Goal: Task Accomplishment & Management: Complete application form

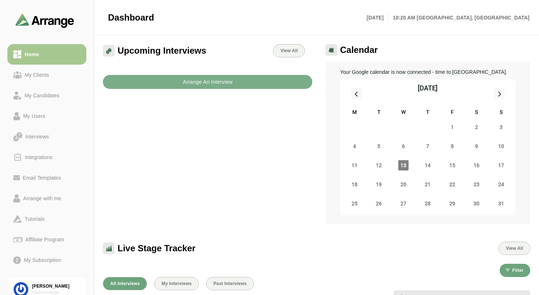
click at [232, 161] on div "Upcoming Interviews View All Arrange An Interview" at bounding box center [207, 134] width 218 height 189
click at [47, 80] on link "My Clients" at bounding box center [46, 75] width 79 height 21
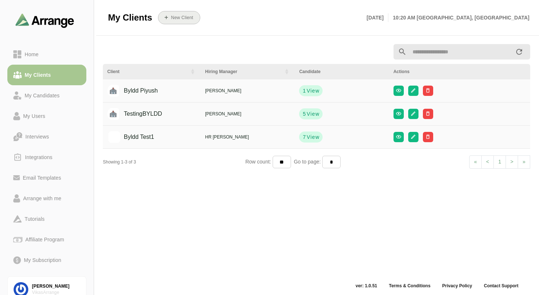
click at [184, 18] on b "New Client" at bounding box center [182, 17] width 22 height 5
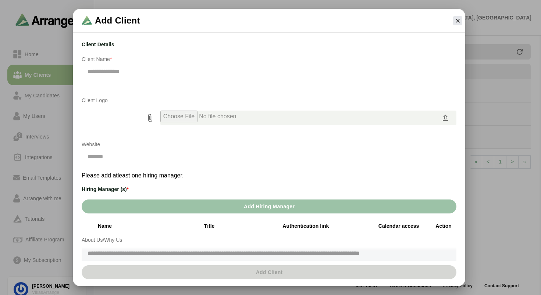
click at [130, 66] on input "text" at bounding box center [269, 71] width 374 height 15
click at [125, 105] on div "Client Logo" at bounding box center [268, 114] width 383 height 44
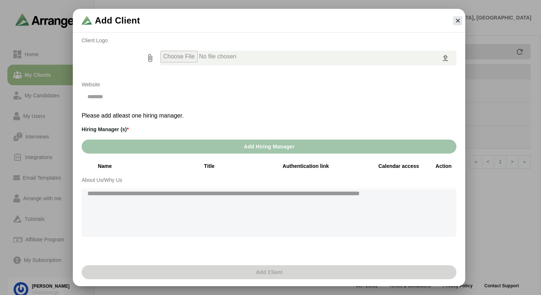
scroll to position [62, 0]
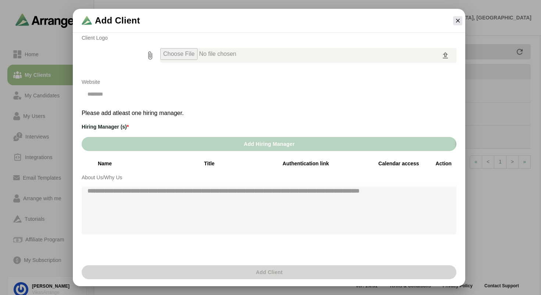
click at [274, 147] on span "Add Hiring Manager" at bounding box center [268, 144] width 51 height 14
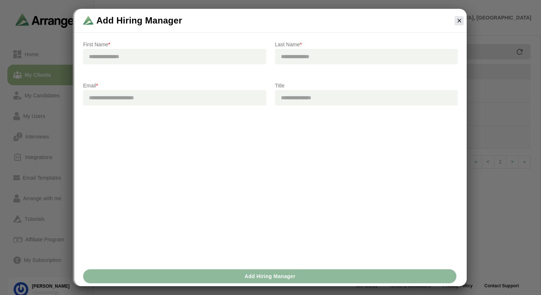
click at [261, 151] on div "First Name * Last Name * Email * Title" at bounding box center [270, 150] width 392 height 232
click at [453, 21] on div at bounding box center [458, 20] width 15 height 15
click at [457, 21] on icon "button" at bounding box center [459, 20] width 7 height 7
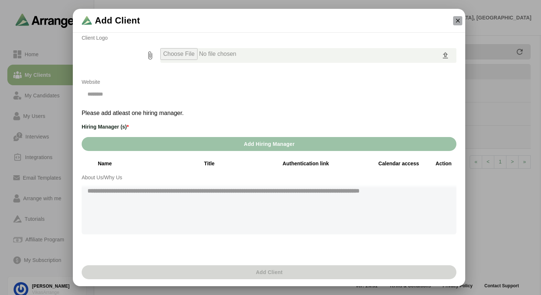
click at [457, 21] on icon "button" at bounding box center [457, 20] width 7 height 7
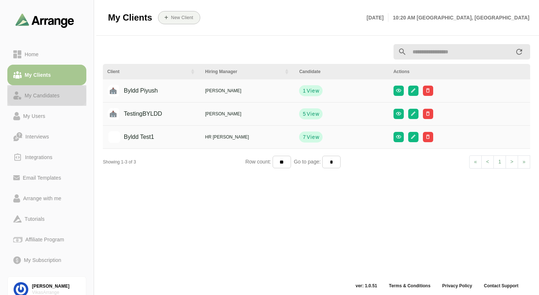
click at [48, 101] on link "My Candidates" at bounding box center [46, 95] width 79 height 21
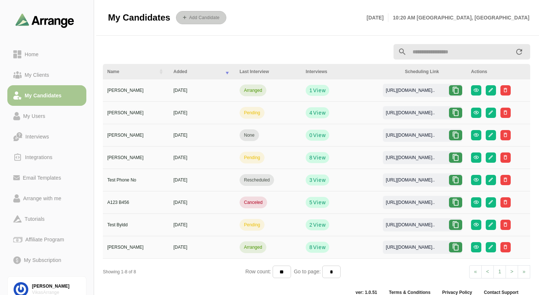
click at [198, 15] on b "Add Candidate" at bounding box center [204, 17] width 31 height 5
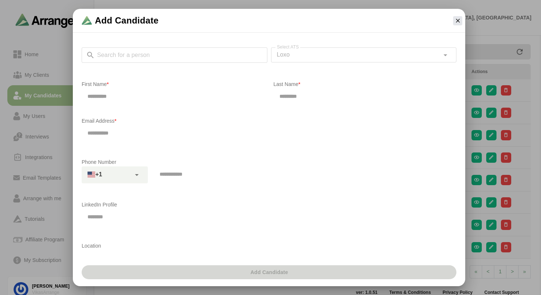
click at [198, 87] on p "First Name *" at bounding box center [173, 84] width 183 height 9
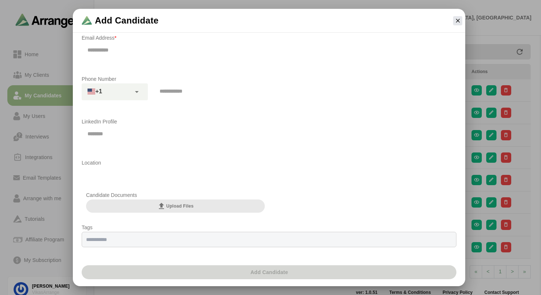
scroll to position [107, 0]
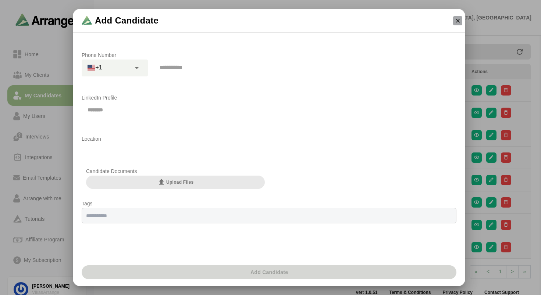
click at [458, 17] on button "button" at bounding box center [457, 20] width 9 height 9
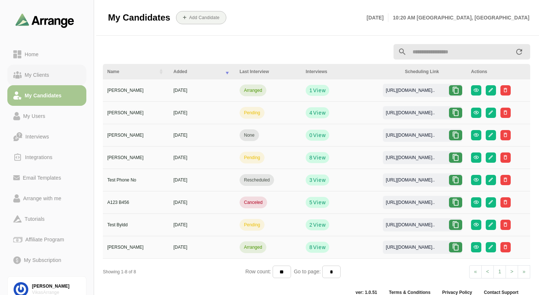
click at [49, 80] on link "My Clients" at bounding box center [46, 75] width 79 height 21
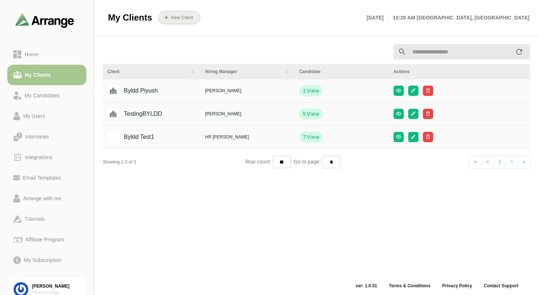
click at [192, 17] on b "New Client" at bounding box center [182, 17] width 22 height 5
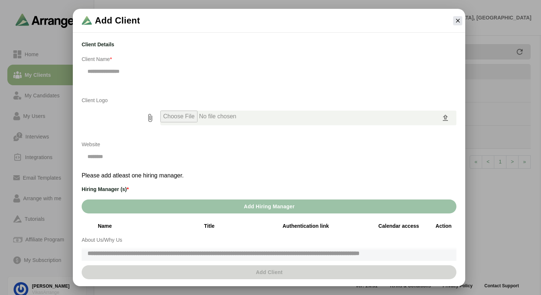
click at [155, 148] on p "Website" at bounding box center [173, 144] width 183 height 9
click at [118, 73] on input "text" at bounding box center [269, 71] width 374 height 15
click at [144, 148] on p "Website" at bounding box center [173, 144] width 183 height 9
click at [221, 207] on button "Add Hiring Manager" at bounding box center [269, 207] width 374 height 14
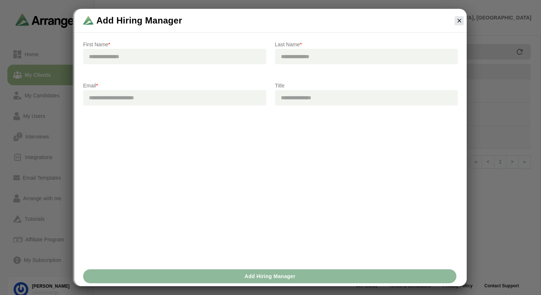
click at [216, 244] on div "First Name * Last Name * Email * Title" at bounding box center [270, 150] width 392 height 232
click at [278, 273] on div "Add Hiring Manager" at bounding box center [270, 276] width 392 height 20
click at [140, 65] on div at bounding box center [174, 68] width 183 height 8
click at [135, 49] on input "text" at bounding box center [174, 56] width 183 height 15
click at [149, 96] on input "email" at bounding box center [174, 97] width 183 height 15
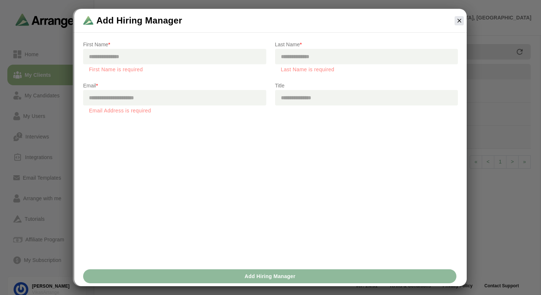
click at [167, 167] on div "First Name * First Name is required Last Name * Last Name is required Email * E…" at bounding box center [270, 150] width 392 height 232
click at [130, 57] on input "text" at bounding box center [174, 56] width 183 height 15
click at [187, 168] on div "First Name * First Name is required Last Name * Last Name is required Email * E…" at bounding box center [270, 150] width 392 height 232
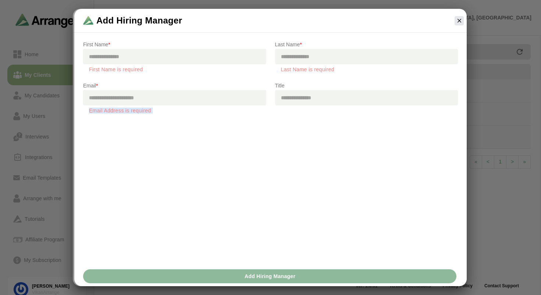
click at [188, 173] on div "First Name * First Name is required Last Name * Last Name is required Email * E…" at bounding box center [270, 150] width 392 height 232
drag, startPoint x: 149, startPoint y: 70, endPoint x: 86, endPoint y: 69, distance: 63.2
click at [86, 69] on div "First Name is required" at bounding box center [174, 68] width 183 height 8
click at [187, 147] on div "First Name * First Name is required Last Name * Last Name is required Email * E…" at bounding box center [270, 150] width 392 height 232
click at [184, 175] on div "First Name * First Name is required Last Name * Last Name is required Email * E…" at bounding box center [270, 150] width 392 height 232
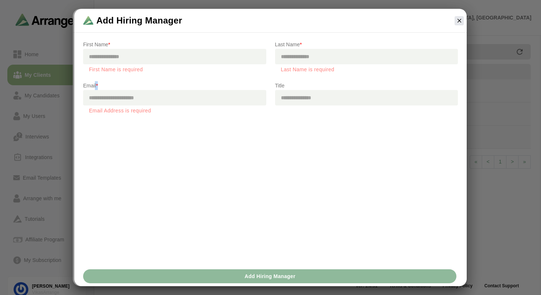
drag, startPoint x: 95, startPoint y: 84, endPoint x: 105, endPoint y: 87, distance: 10.7
click at [104, 86] on p "Email *" at bounding box center [174, 85] width 183 height 9
click at [153, 126] on div "First Name * First Name is required Last Name * Last Name is required Email * E…" at bounding box center [270, 150] width 392 height 232
click at [254, 274] on div "Add Hiring Manager" at bounding box center [270, 276] width 392 height 20
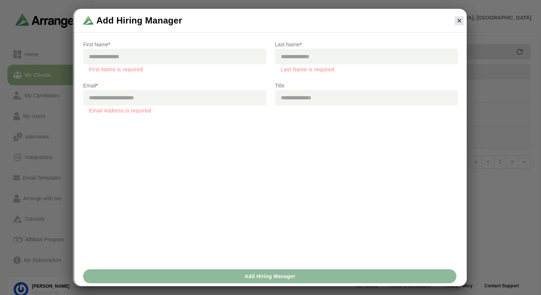
click at [254, 274] on div "Add Hiring Manager" at bounding box center [270, 276] width 392 height 20
click at [157, 58] on input "text" at bounding box center [174, 56] width 183 height 15
click at [170, 148] on div "First Name * First Name is required Last Name * Last Name is required Email * E…" at bounding box center [270, 150] width 392 height 232
click at [455, 22] on button "button" at bounding box center [458, 20] width 9 height 9
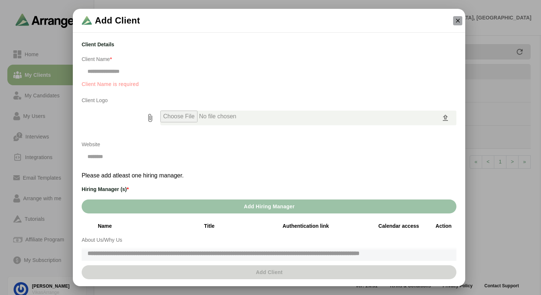
click at [455, 23] on icon "button" at bounding box center [457, 20] width 7 height 7
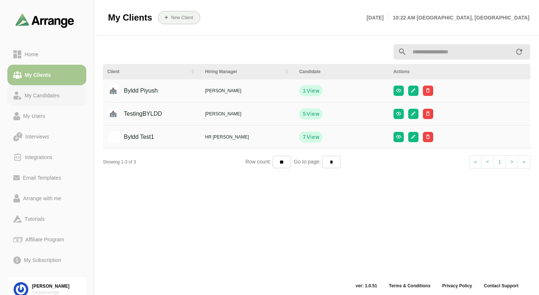
click at [62, 103] on link "My Candidates" at bounding box center [46, 95] width 79 height 21
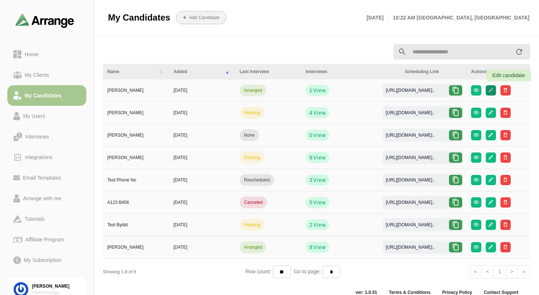
click at [494, 90] on icon "button" at bounding box center [491, 90] width 6 height 6
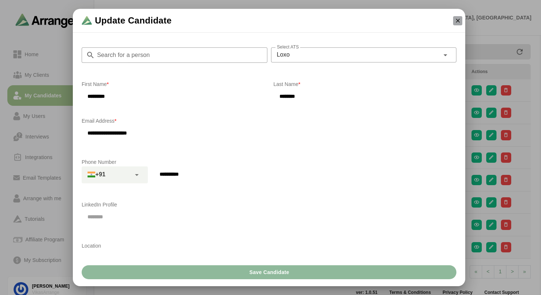
click at [457, 22] on icon "button" at bounding box center [457, 20] width 7 height 7
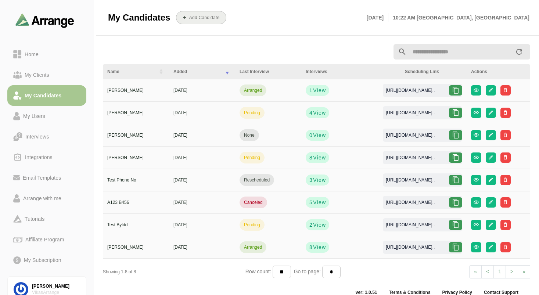
click at [205, 18] on b "Add Candidate" at bounding box center [204, 17] width 31 height 5
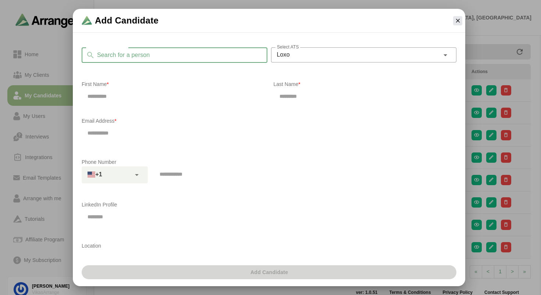
click at [183, 49] on input "Search for a person" at bounding box center [181, 54] width 172 height 15
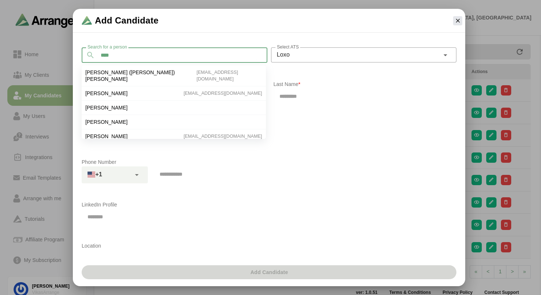
type input "****"
click at [287, 51] on span "Loxo" at bounding box center [283, 55] width 13 height 10
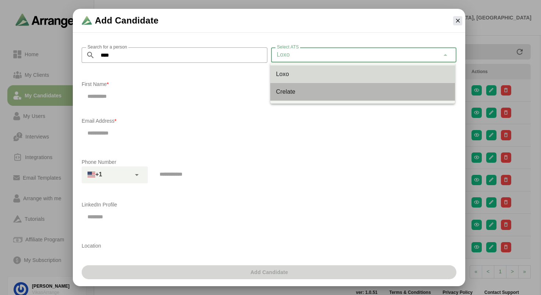
click at [295, 88] on div "Crelate" at bounding box center [362, 91] width 173 height 9
type input "*******"
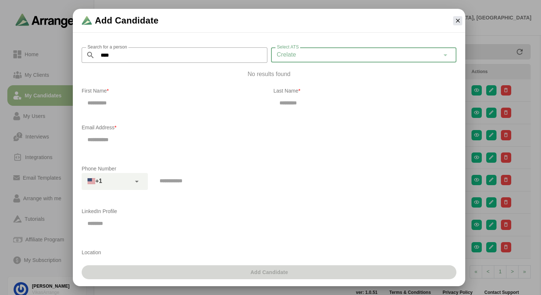
click at [150, 57] on input "****" at bounding box center [181, 54] width 172 height 15
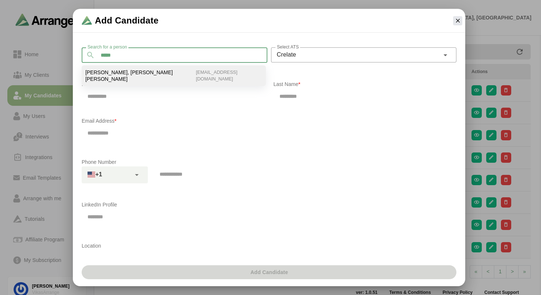
type input "*****"
click at [152, 73] on span "Mcdowell, Christine Alexis Blair" at bounding box center [140, 75] width 111 height 13
type input "*********"
type input "********"
type input "**********"
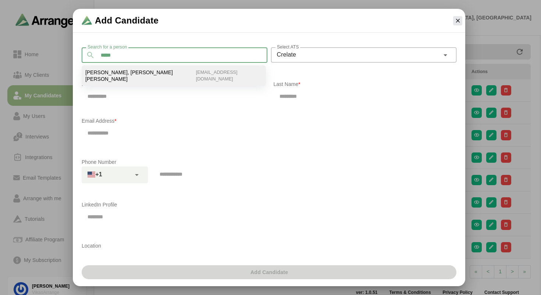
type input "**********"
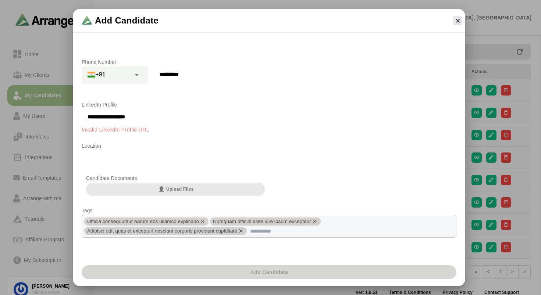
scroll to position [99, 0]
click at [146, 122] on input "**********" at bounding box center [269, 117] width 374 height 15
drag, startPoint x: 146, startPoint y: 122, endPoint x: 141, endPoint y: 119, distance: 5.4
click at [141, 119] on input "**********" at bounding box center [269, 117] width 374 height 15
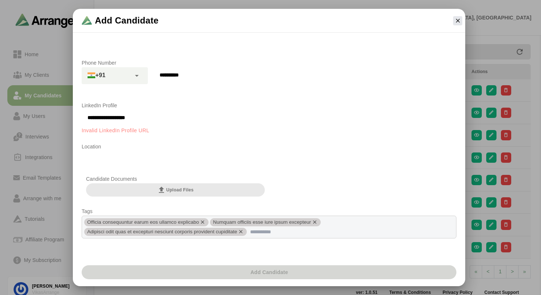
click at [141, 119] on input "**********" at bounding box center [269, 117] width 374 height 15
click at [129, 116] on input "**********" at bounding box center [269, 117] width 374 height 15
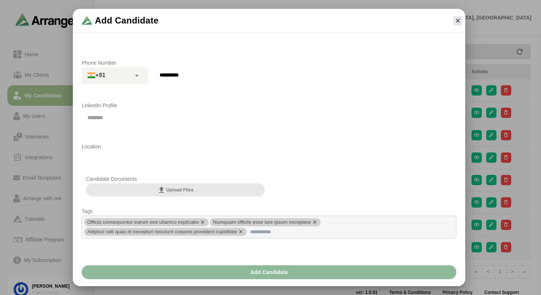
click at [170, 148] on p "Location" at bounding box center [269, 146] width 374 height 9
drag, startPoint x: 458, startPoint y: 180, endPoint x: 457, endPoint y: 140, distance: 40.5
click at [458, 144] on div "**********" at bounding box center [268, 158] width 383 height 244
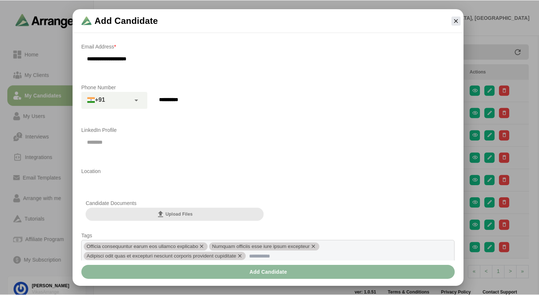
scroll to position [114, 0]
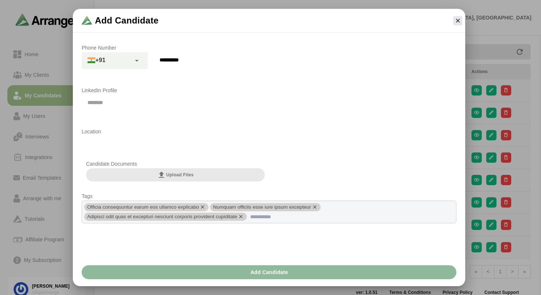
click at [277, 263] on div "Add Candidate" at bounding box center [268, 272] width 383 height 23
click at [259, 273] on span "Add Candidate" at bounding box center [269, 272] width 38 height 14
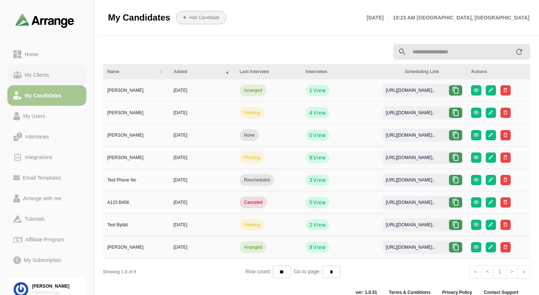
click at [44, 83] on link "My Clients" at bounding box center [46, 75] width 79 height 21
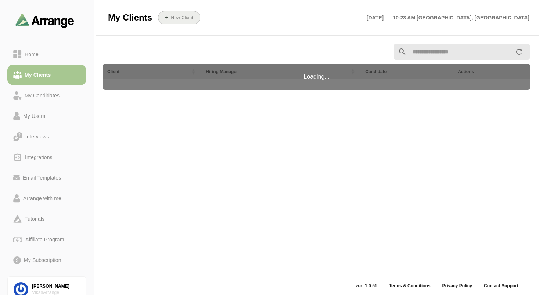
click at [179, 20] on b "New Client" at bounding box center [182, 17] width 22 height 5
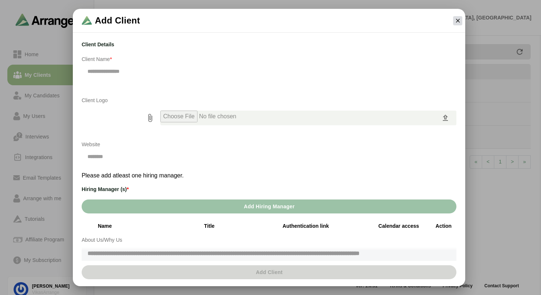
click at [459, 24] on icon "button" at bounding box center [457, 20] width 7 height 7
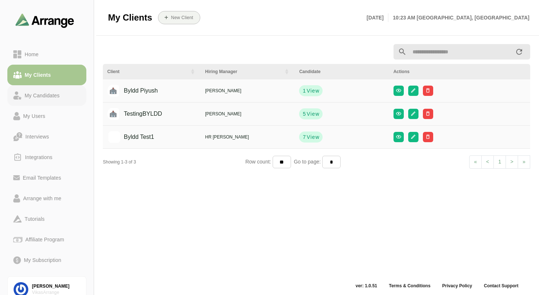
click at [42, 100] on link "My Candidates" at bounding box center [46, 95] width 79 height 21
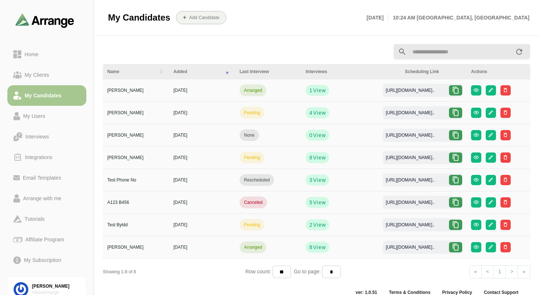
click at [308, 53] on div at bounding box center [243, 51] width 291 height 9
click at [46, 189] on link "Arrange with me" at bounding box center [46, 198] width 79 height 21
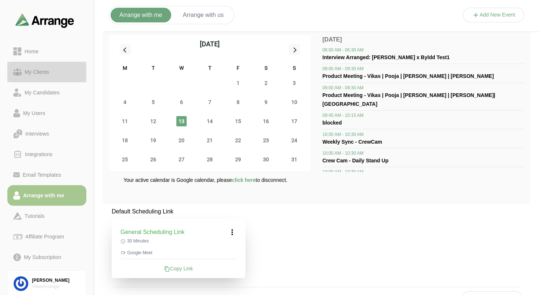
click at [43, 68] on div "My Clients" at bounding box center [37, 72] width 31 height 9
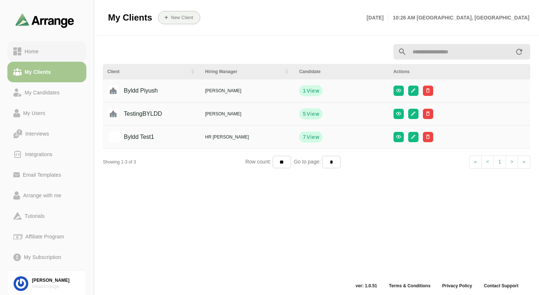
click at [45, 54] on div "Home" at bounding box center [46, 51] width 67 height 9
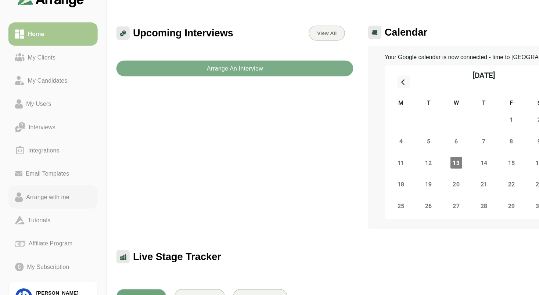
click at [39, 196] on div "Arrange with me" at bounding box center [42, 195] width 44 height 9
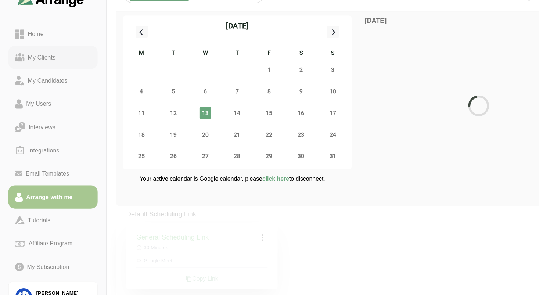
click at [37, 68] on div "My Clients" at bounding box center [37, 72] width 31 height 9
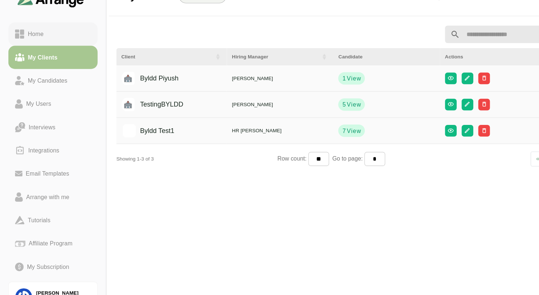
click at [32, 50] on div "Home" at bounding box center [32, 51] width 20 height 9
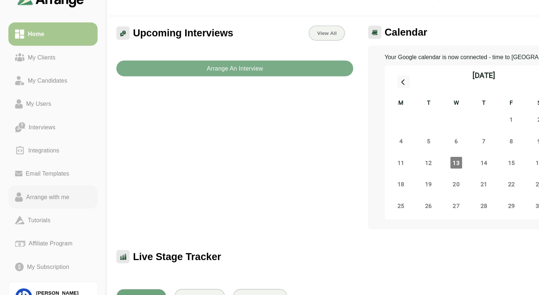
click at [48, 199] on div "Arrange with me" at bounding box center [42, 195] width 44 height 9
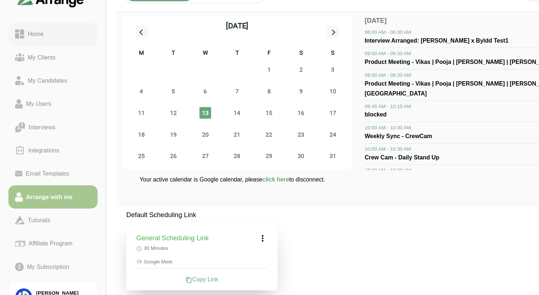
click at [33, 46] on link "Home" at bounding box center [46, 51] width 79 height 21
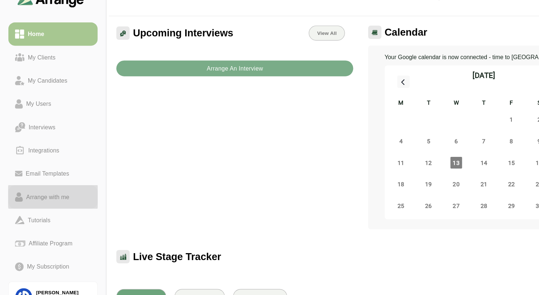
click at [49, 201] on link "Arrange with me" at bounding box center [46, 195] width 79 height 21
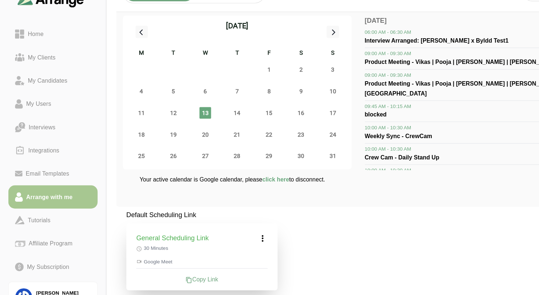
click at [303, 182] on div "Your active calendar is Google calendar, please click here to disconnect." at bounding box center [210, 187] width 202 height 22
drag, startPoint x: 295, startPoint y: 183, endPoint x: 123, endPoint y: 179, distance: 172.0
click at [123, 179] on div "Your active calendar is Google calendar, please click here to disconnect." at bounding box center [210, 187] width 202 height 22
click at [173, 186] on div "Your active calendar is Google calendar, please click here to disconnect." at bounding box center [210, 187] width 202 height 22
click at [287, 182] on p "Your active calendar is Google calendar, please click here to disconnect." at bounding box center [205, 179] width 164 height 7
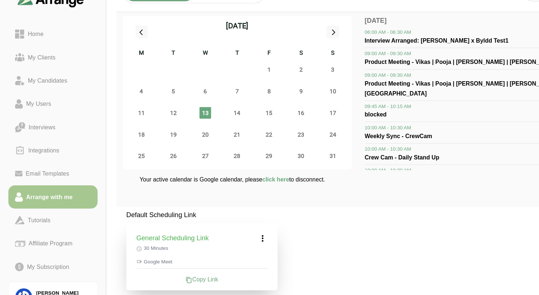
drag, startPoint x: 290, startPoint y: 180, endPoint x: 123, endPoint y: 175, distance: 166.9
click at [123, 175] on div "[DATE] M T W T F S S 28 29 30 31 1 2 3 4 5 6 7 8 9 10 11 12 13 14 15 16 17 18 1…" at bounding box center [316, 116] width 427 height 175
drag, startPoint x: 326, startPoint y: 37, endPoint x: 386, endPoint y: 41, distance: 59.7
click at [386, 41] on p "[DATE]" at bounding box center [424, 39] width 202 height 9
drag, startPoint x: 286, startPoint y: 179, endPoint x: 144, endPoint y: 179, distance: 141.1
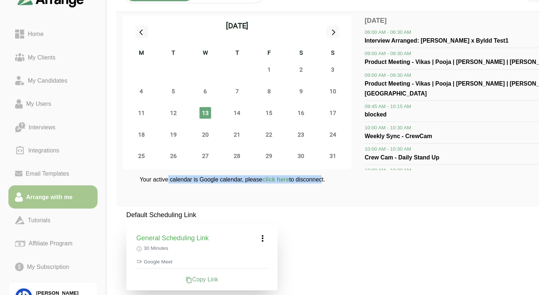
click at [144, 179] on p "Your active calendar is Google calendar, please click here to disconnect." at bounding box center [205, 179] width 164 height 7
click at [35, 50] on div "Home" at bounding box center [32, 51] width 20 height 9
